Goal: Task Accomplishment & Management: Manage account settings

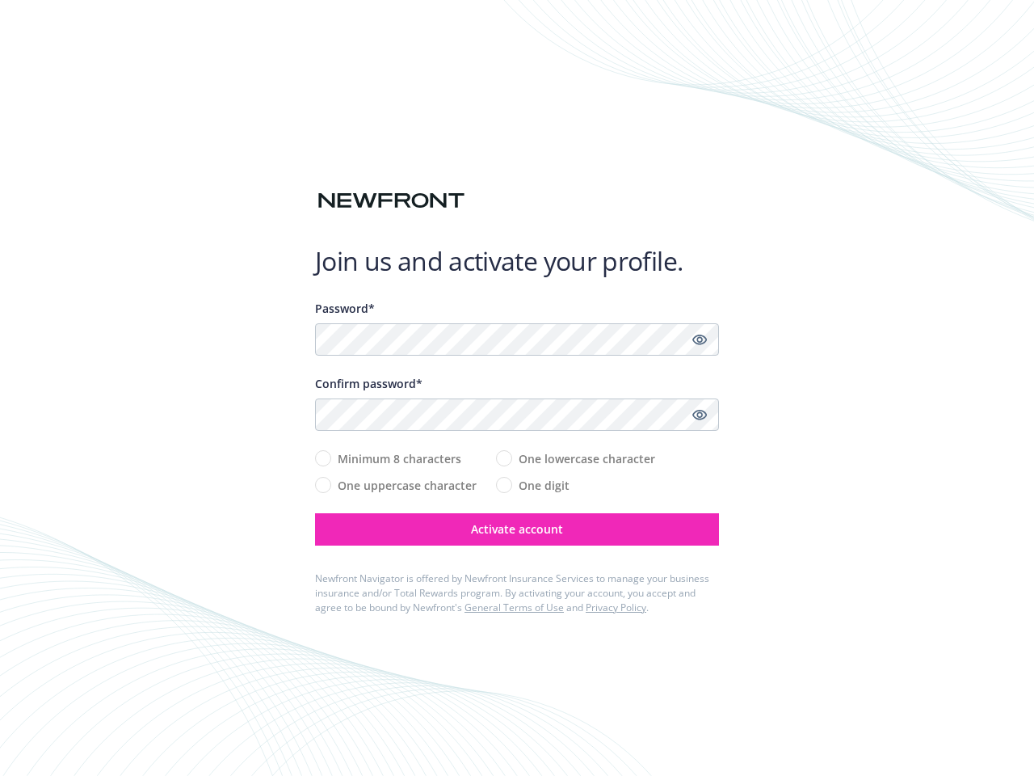
click at [517, 388] on div "Confirm password*" at bounding box center [517, 383] width 404 height 17
click at [700, 339] on icon "Show password" at bounding box center [700, 339] width 15 height 15
click at [700, 415] on icon "Show password" at bounding box center [700, 414] width 15 height 15
click at [517, 529] on span "Activate account" at bounding box center [517, 528] width 92 height 15
